Goal: Check status: Check status

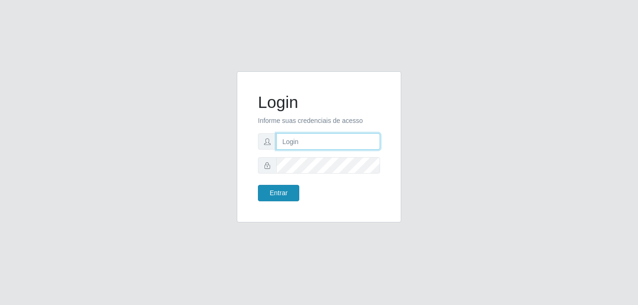
type input "Yohanna@bessa"
click at [293, 194] on button "Entrar" at bounding box center [278, 193] width 41 height 16
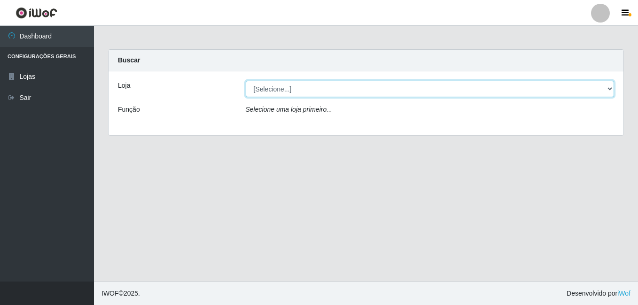
click at [607, 96] on select "[Selecione...] Bemais Supermercados - B9 Bessa" at bounding box center [430, 89] width 369 height 16
select select "410"
click at [246, 81] on select "[Selecione...] Bemais Supermercados - B9 Bessa" at bounding box center [430, 89] width 369 height 16
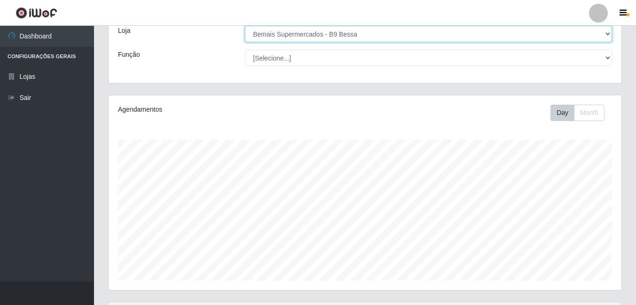
scroll to position [151, 0]
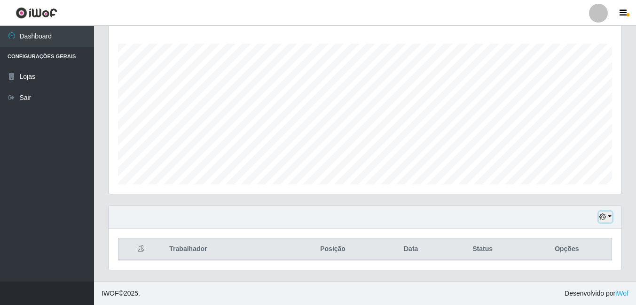
click at [609, 220] on button "button" at bounding box center [605, 217] width 13 height 11
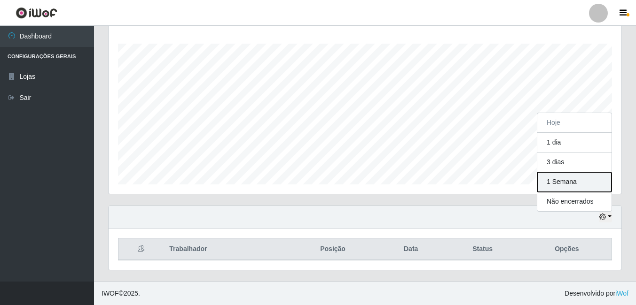
click at [580, 187] on button "1 Semana" at bounding box center [574, 182] width 74 height 20
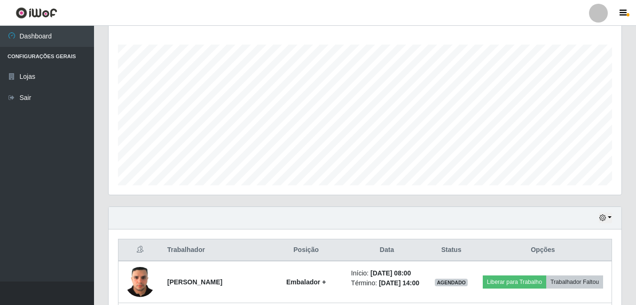
drag, startPoint x: 472, startPoint y: 270, endPoint x: 591, endPoint y: 225, distance: 127.2
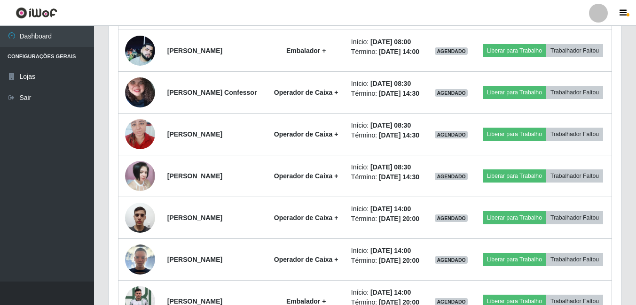
scroll to position [321, 0]
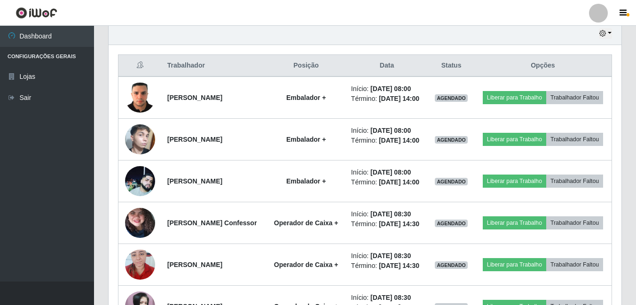
drag, startPoint x: 620, startPoint y: 195, endPoint x: 630, endPoint y: 141, distance: 54.0
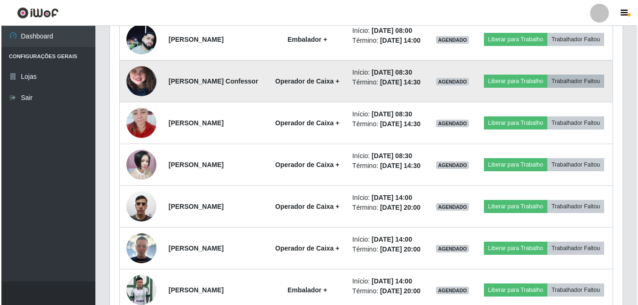
scroll to position [490, 0]
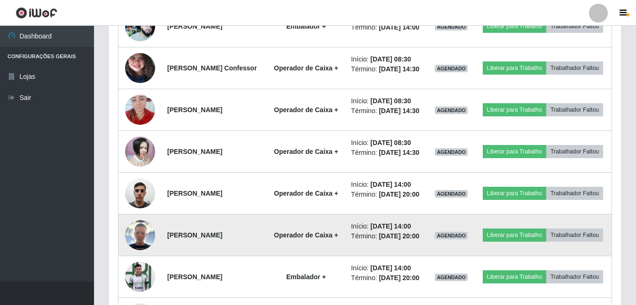
click at [141, 250] on img at bounding box center [140, 235] width 30 height 30
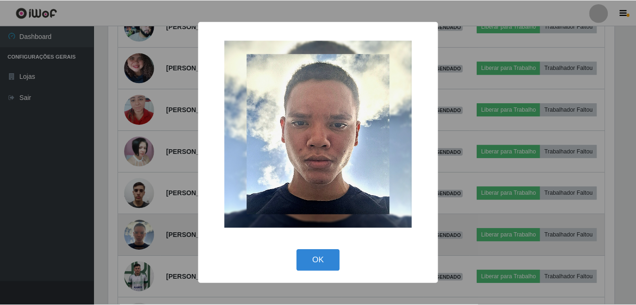
scroll to position [195, 508]
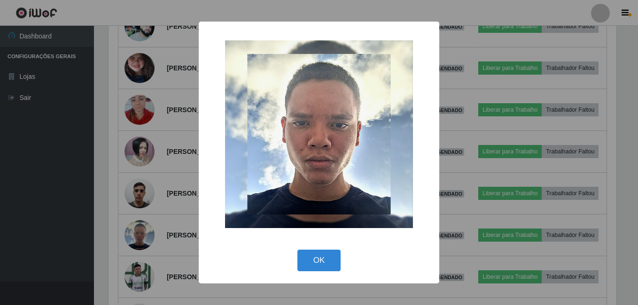
drag, startPoint x: 331, startPoint y: 254, endPoint x: 335, endPoint y: 251, distance: 5.1
click at [332, 253] on button "OK" at bounding box center [319, 261] width 44 height 22
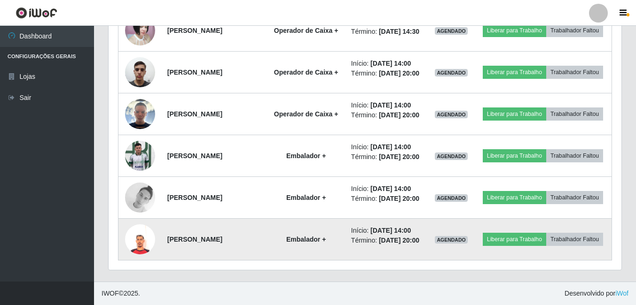
scroll to position [689, 0]
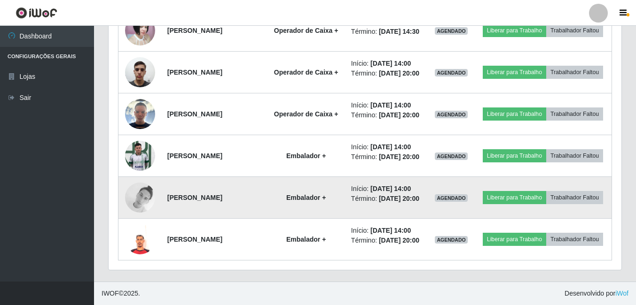
drag, startPoint x: 347, startPoint y: 179, endPoint x: 139, endPoint y: 168, distance: 208.4
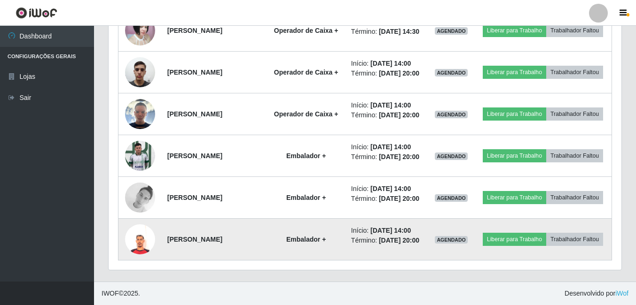
click at [144, 242] on img at bounding box center [140, 240] width 30 height 30
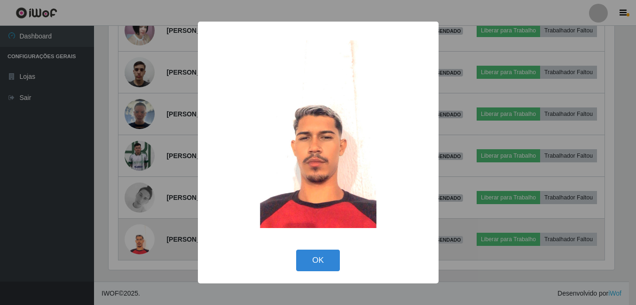
scroll to position [195, 508]
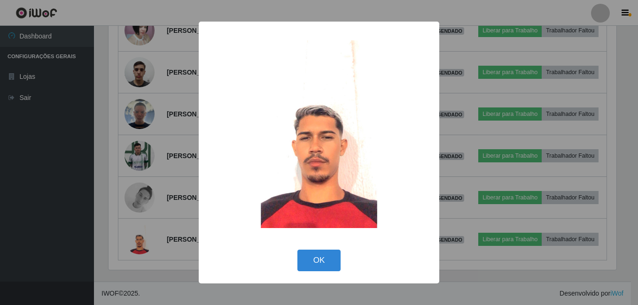
click at [322, 243] on div "× OK Cancel" at bounding box center [319, 153] width 241 height 262
click at [324, 263] on button "OK" at bounding box center [319, 261] width 44 height 22
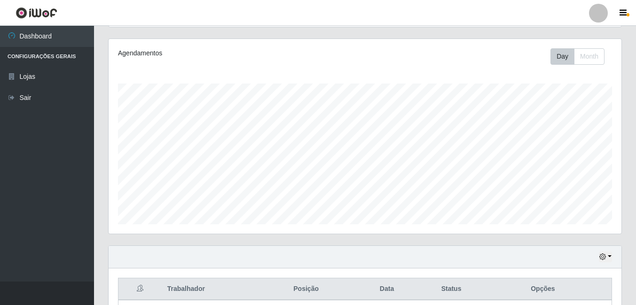
scroll to position [0, 0]
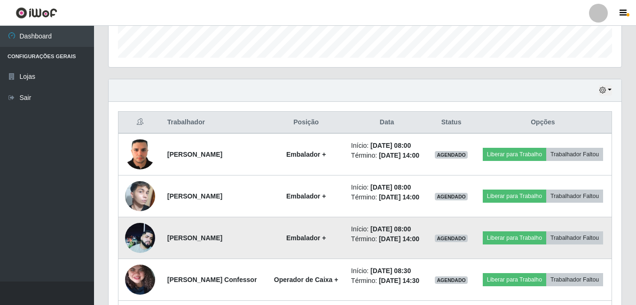
drag, startPoint x: 398, startPoint y: 228, endPoint x: 406, endPoint y: 231, distance: 8.9
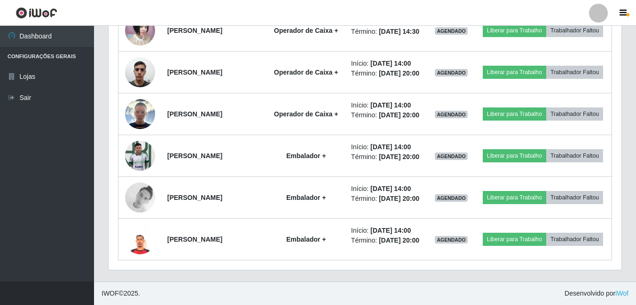
scroll to position [671, 0]
